Goal: Entertainment & Leisure: Browse casually

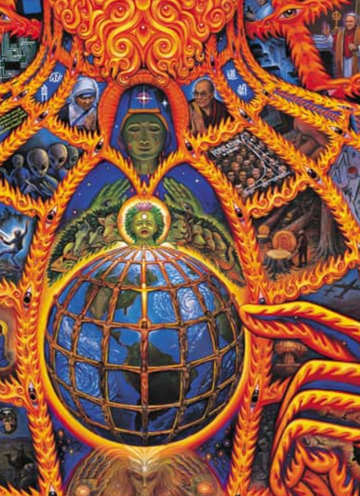
scroll to position [9, 0]
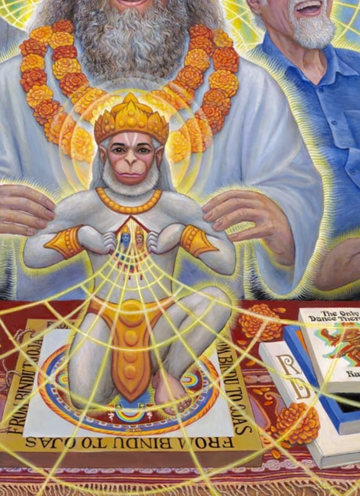
scroll to position [9, 0]
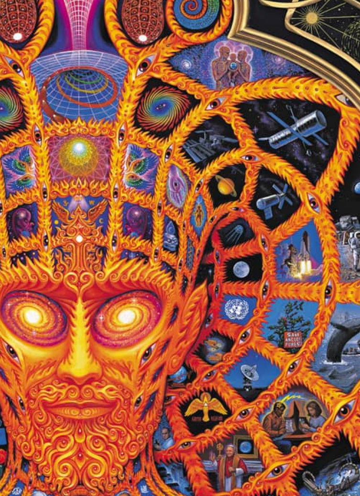
scroll to position [9, 0]
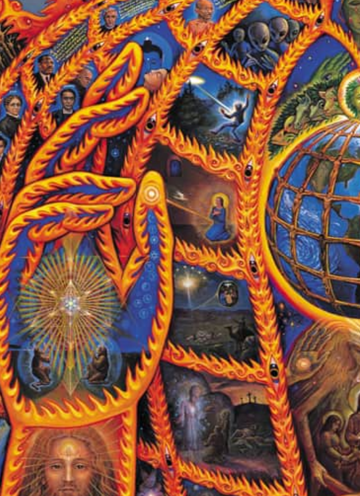
scroll to position [9, 0]
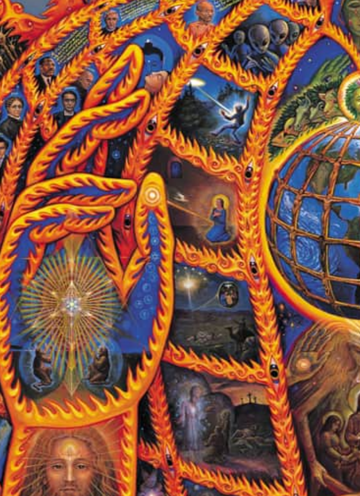
click at [151, 345] on img "12 / 15" at bounding box center [179, 254] width 289 height 397
click at [152, 323] on img "12 / 15" at bounding box center [179, 254] width 289 height 397
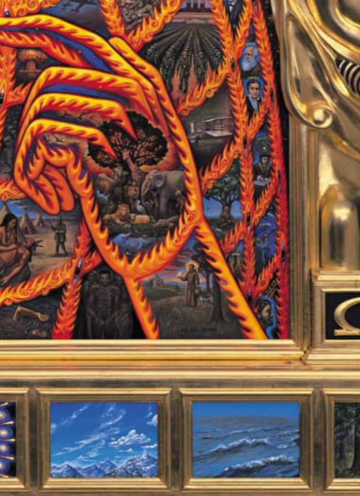
scroll to position [9, 0]
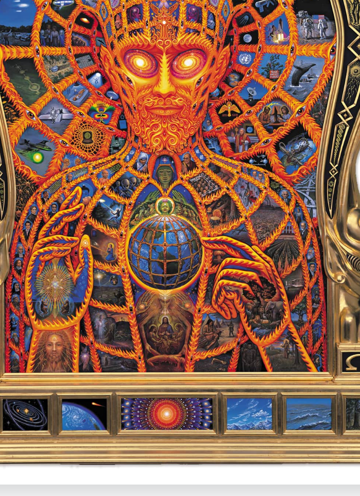
scroll to position [13, 0]
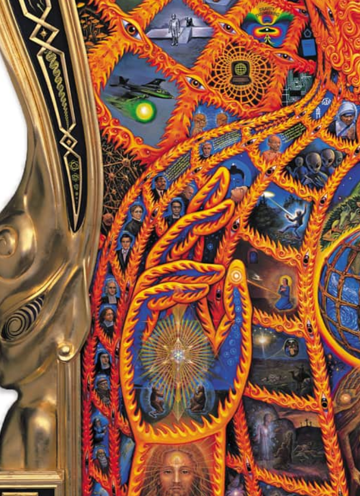
click at [93, 324] on img "12 / 15" at bounding box center [179, 250] width 289 height 397
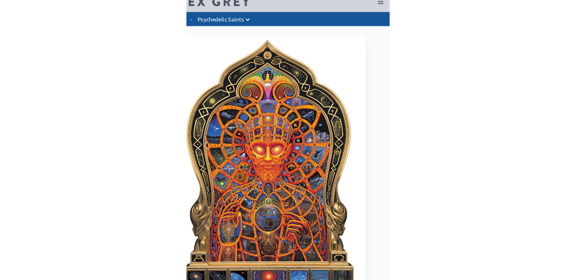
scroll to position [13, 0]
